Goal: Navigation & Orientation: Find specific page/section

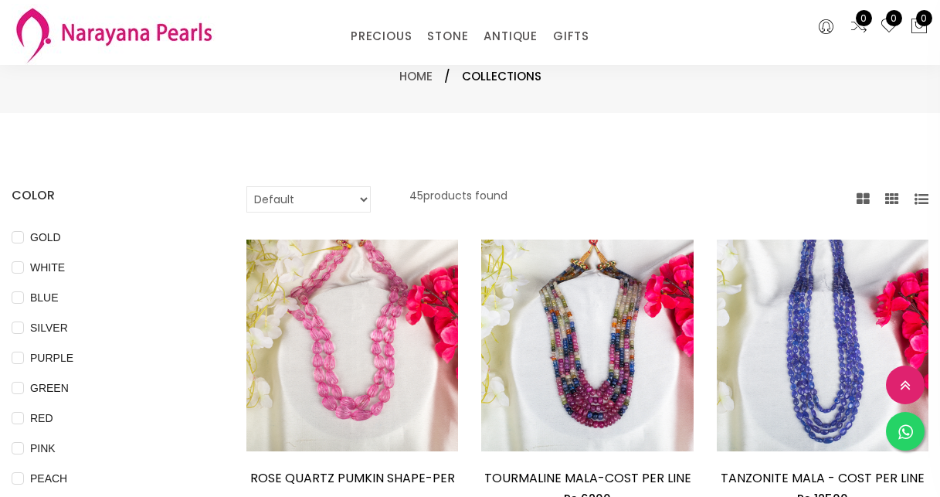
select select "INR"
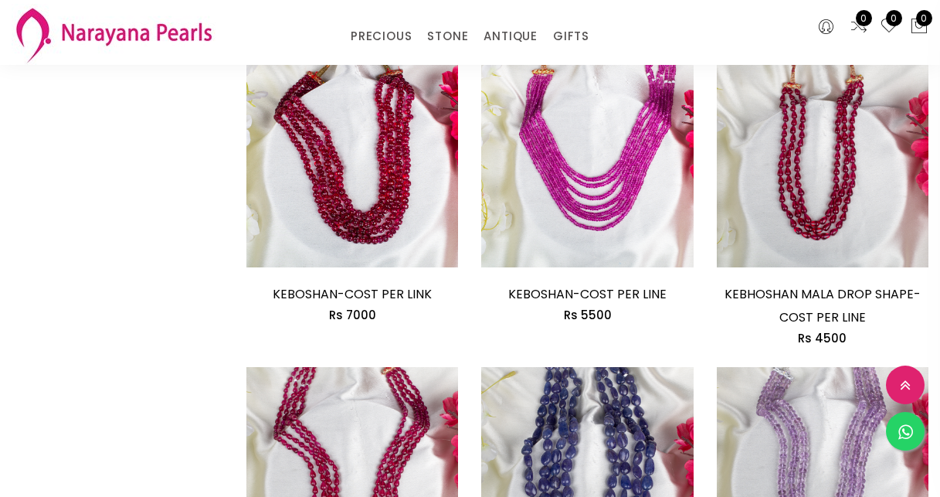
scroll to position [1144, 0]
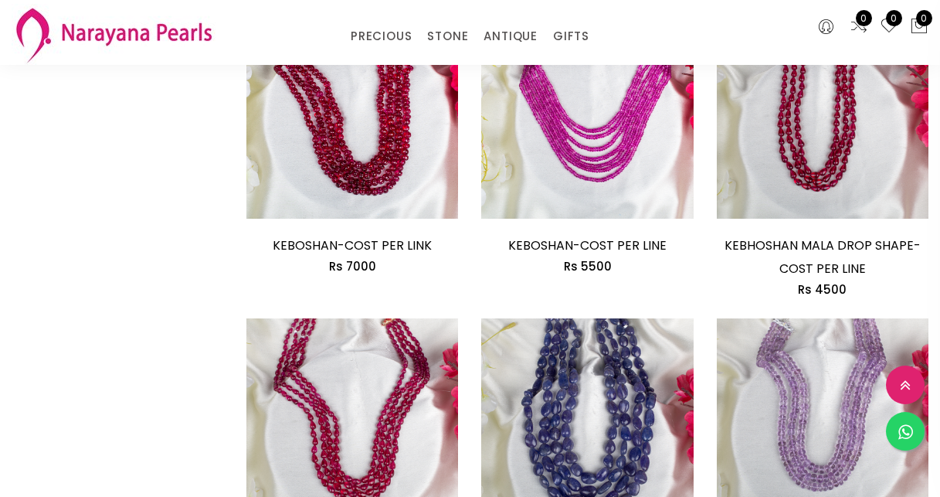
click at [78, 353] on div "COLOR GOLD WHITE BLUE SILVER PURPLE GREEN RED PINK PEACH BLACK YELLOW MULTI COL…" at bounding box center [117, 159] width 235 height 2235
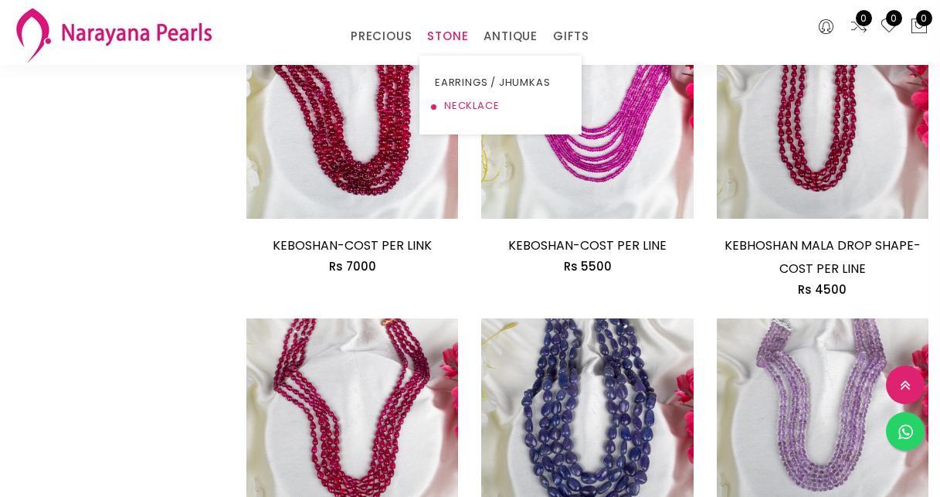
click at [456, 102] on link "NECKLACE" at bounding box center [500, 105] width 131 height 23
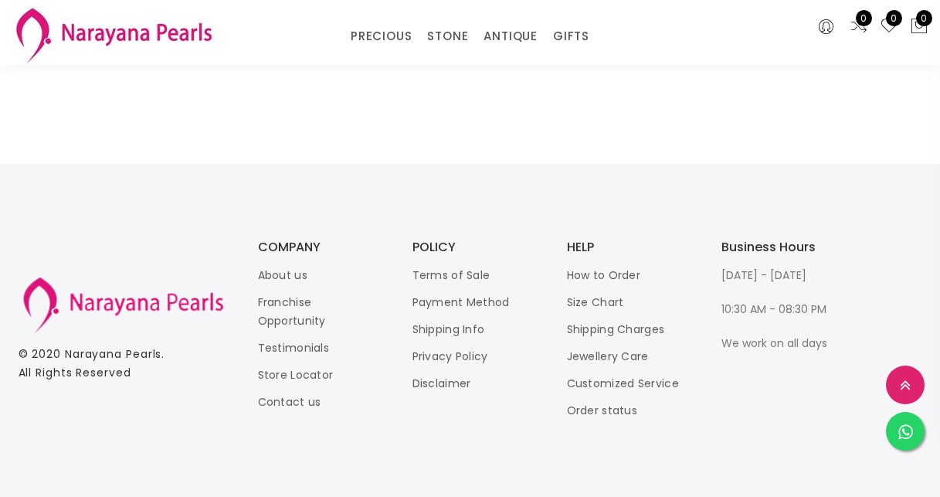
scroll to position [1935, 0]
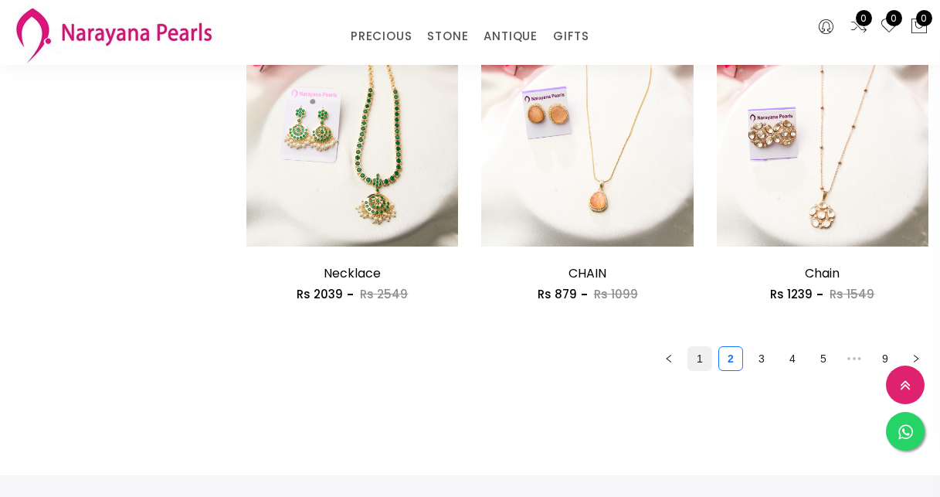
click at [697, 365] on link "1" at bounding box center [699, 358] width 23 height 23
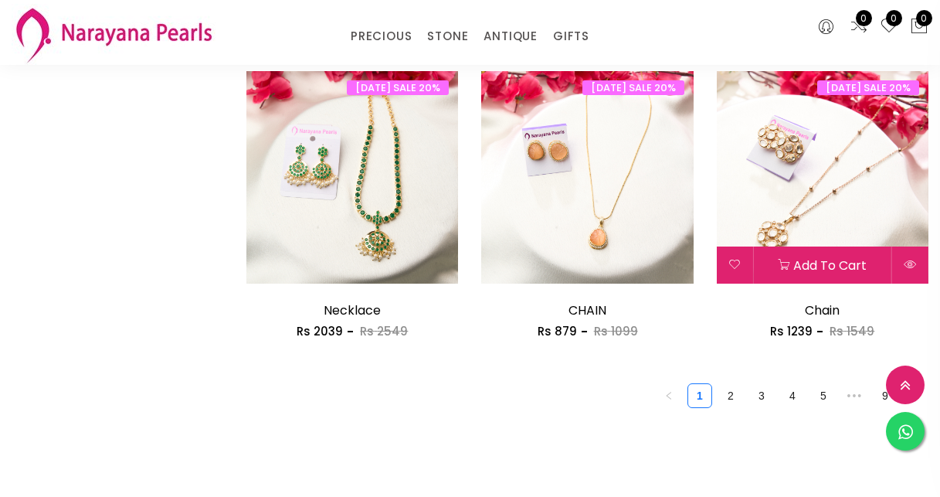
scroll to position [1900, 0]
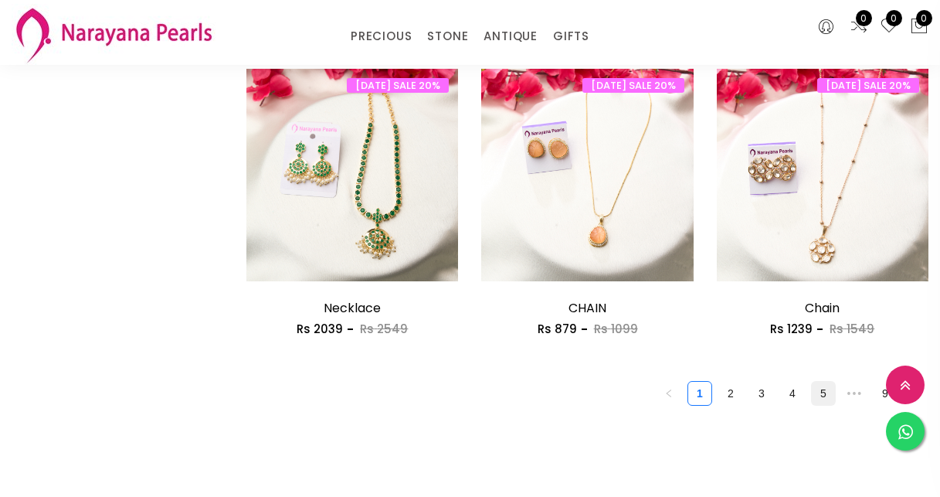
click at [827, 399] on link "5" at bounding box center [823, 393] width 23 height 23
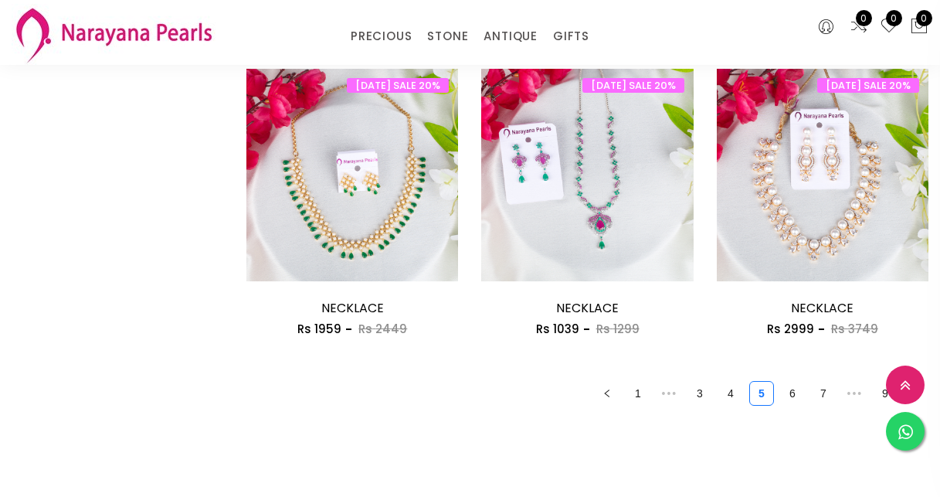
scroll to position [2084, 0]
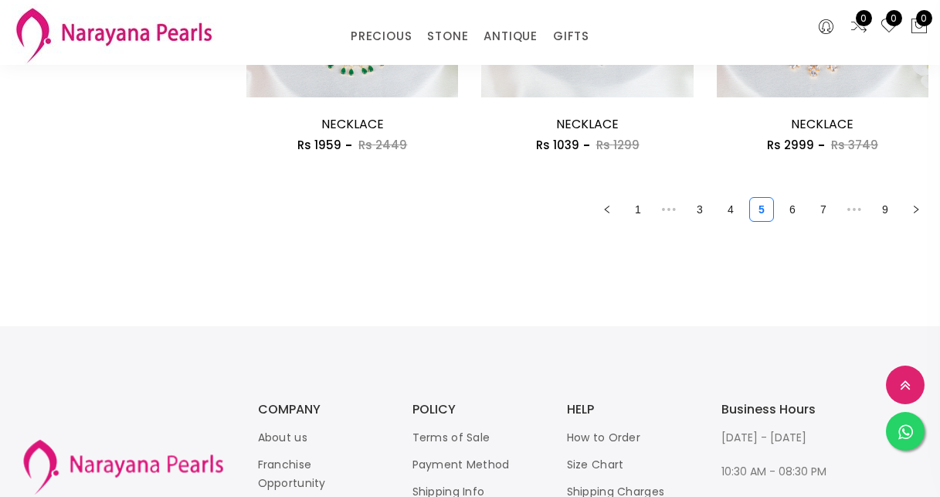
click at [730, 214] on link "4" at bounding box center [730, 209] width 23 height 23
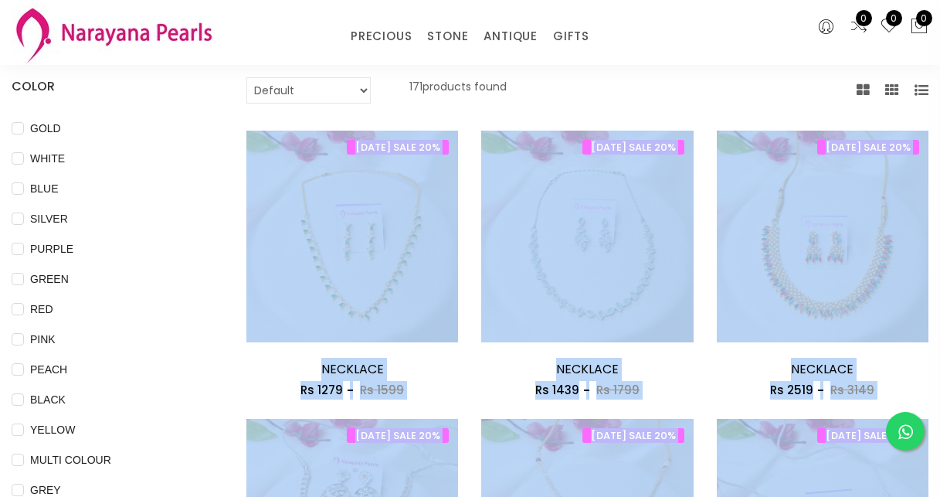
scroll to position [483, 0]
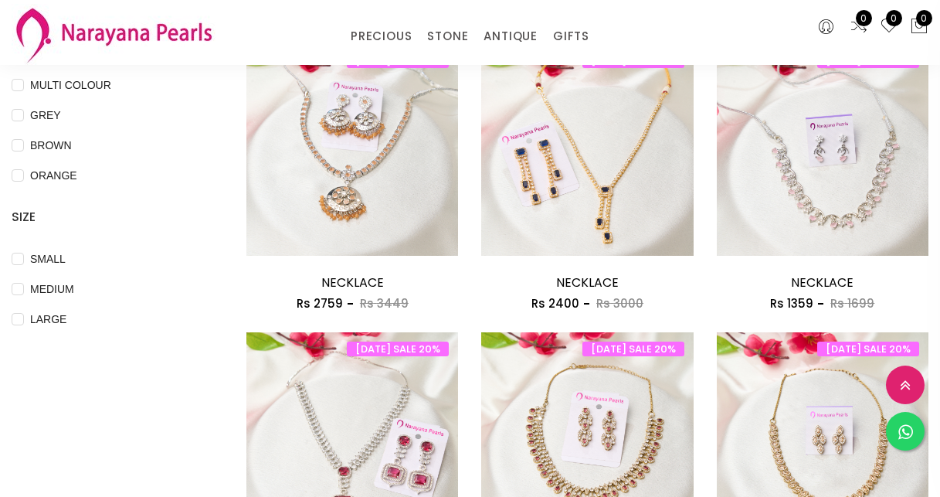
click at [127, 319] on div "LARGE" at bounding box center [106, 319] width 188 height 19
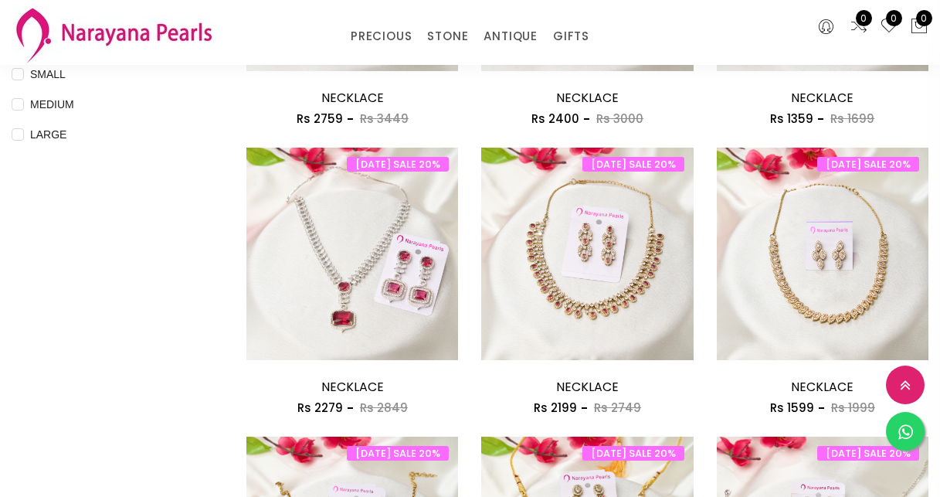
scroll to position [948, 0]
